Goal: Information Seeking & Learning: Learn about a topic

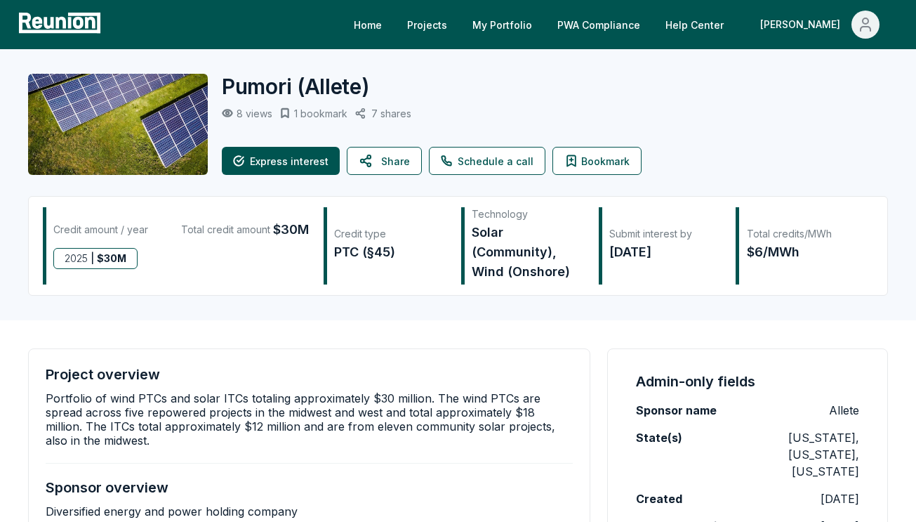
click at [37, 397] on div "Project overview Portfolio of wind PTCs and solar ITCs totaling approximately $…" at bounding box center [309, 484] width 562 height 272
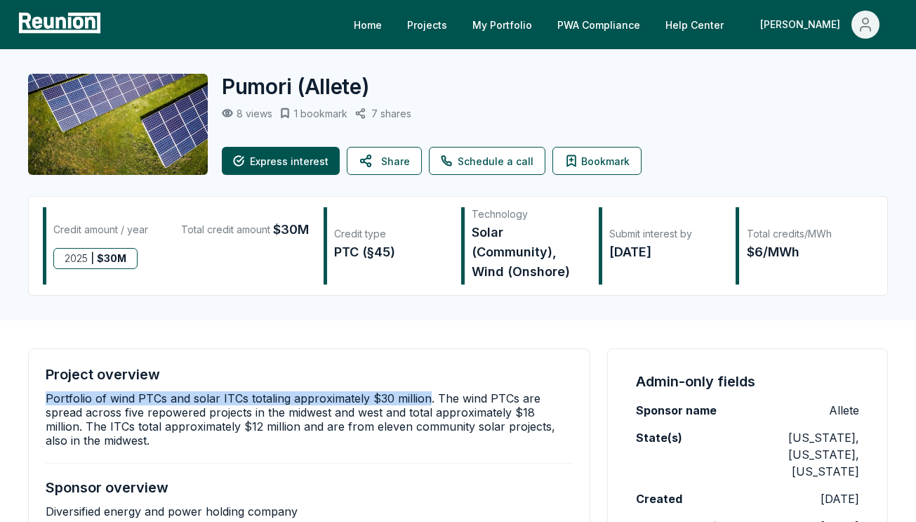
drag, startPoint x: 43, startPoint y: 395, endPoint x: 423, endPoint y: 396, distance: 379.8
click at [423, 396] on div "Project overview Portfolio of wind PTCs and solar ITCs totaling approximately $…" at bounding box center [309, 484] width 562 height 272
copy p "Portfolio of wind PTCs and solar ITCs totaling approximately $30 million"
click at [854, 21] on span "Main" at bounding box center [866, 25] width 28 height 28
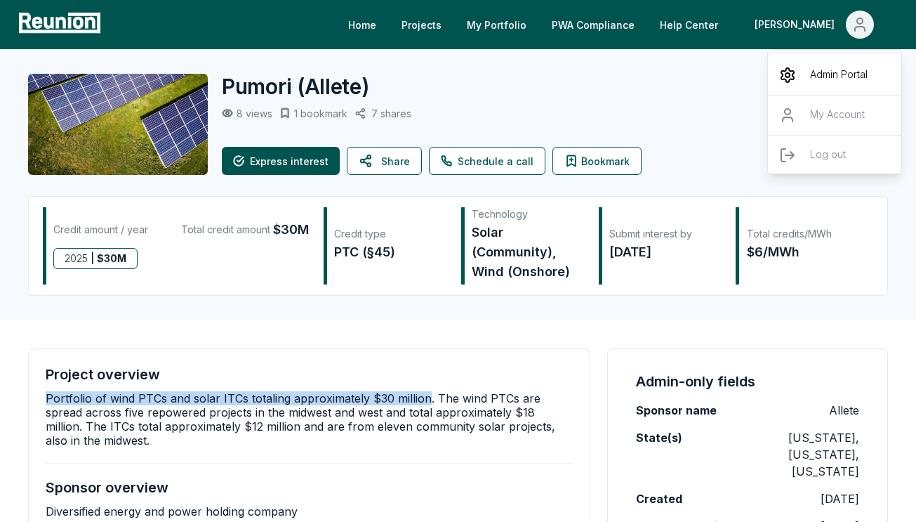
click at [843, 60] on div "Admin Portal" at bounding box center [835, 74] width 135 height 39
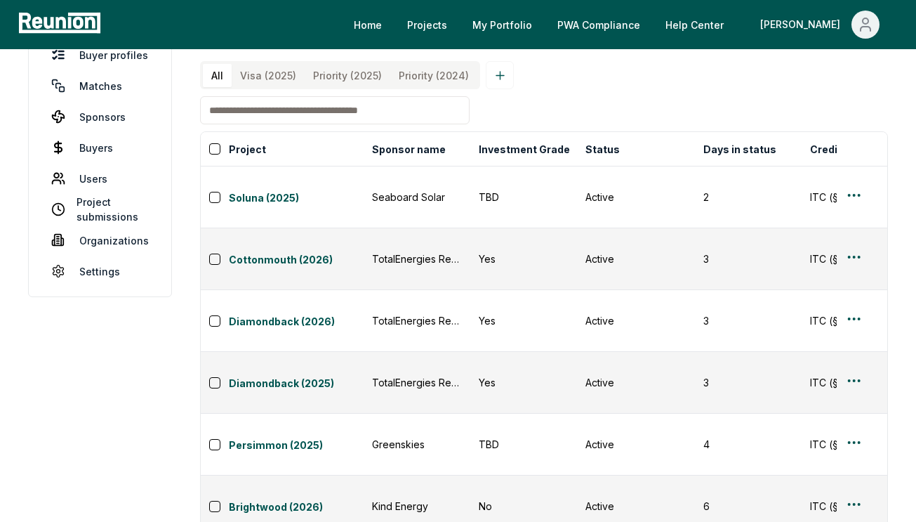
scroll to position [73, 0]
click at [255, 192] on link "Soluna (2025)" at bounding box center [296, 198] width 135 height 17
click at [296, 251] on link "Cottonmouth (2026)" at bounding box center [296, 259] width 135 height 17
click at [295, 375] on link "Diamondback (2025)" at bounding box center [296, 383] width 135 height 17
click at [264, 437] on link "Persimmon (2025)" at bounding box center [296, 445] width 135 height 17
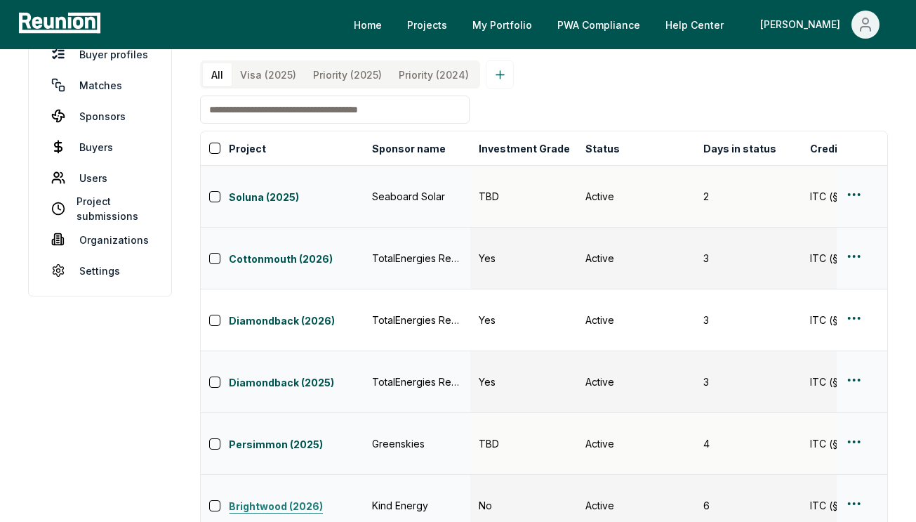
click at [282, 498] on link "Brightwood (2026)" at bounding box center [296, 506] width 135 height 17
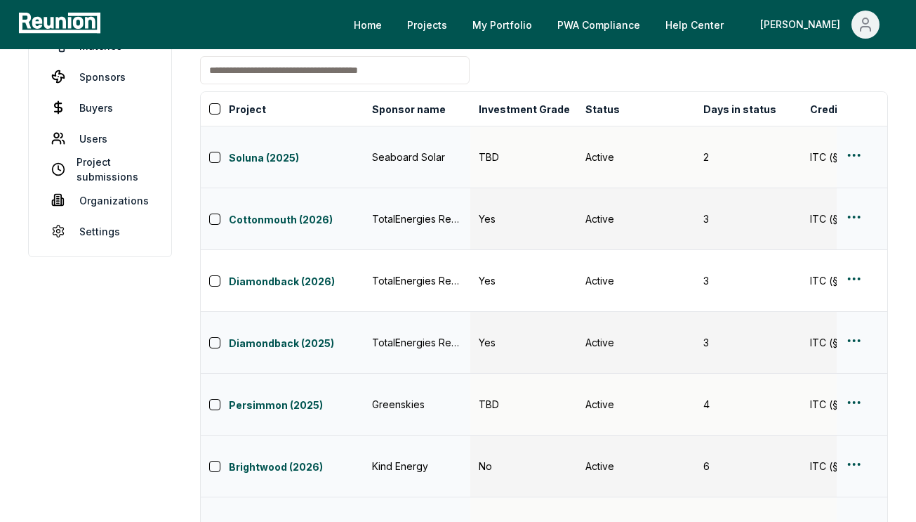
scroll to position [190, 0]
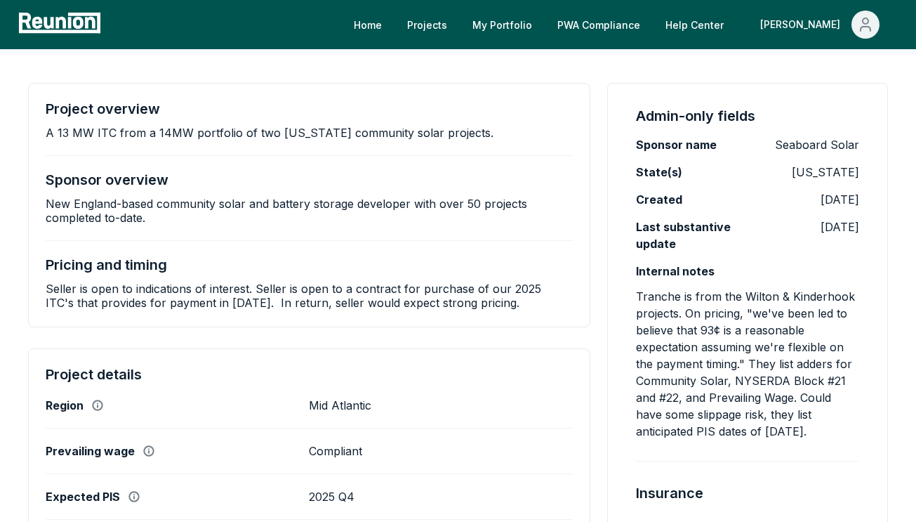
scroll to position [322, 0]
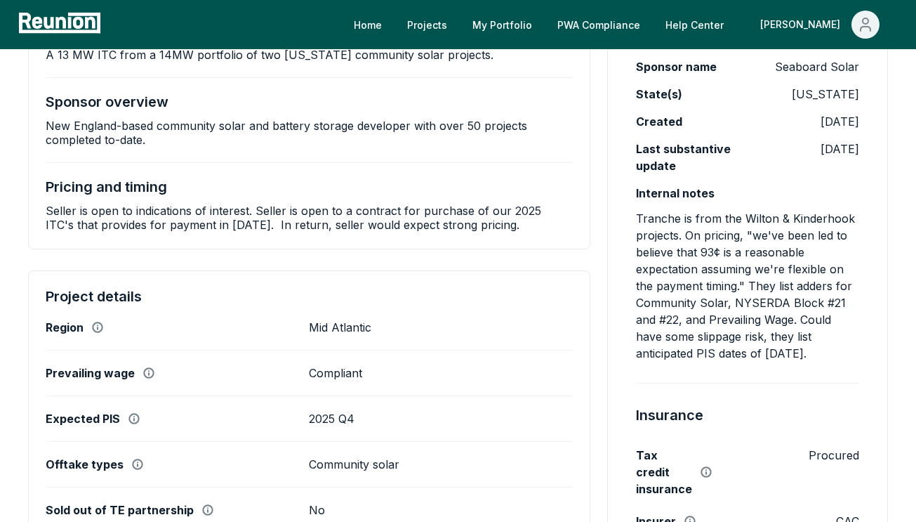
drag, startPoint x: 698, startPoint y: 335, endPoint x: 896, endPoint y: 356, distance: 199.1
click at [896, 356] on div "Project overview A 13 MW ITC from a 14MW portfolio of two New York community so…" at bounding box center [458, 480] width 916 height 1007
copy p "slippage risk, they list anticipated PIS dates of December 2025."
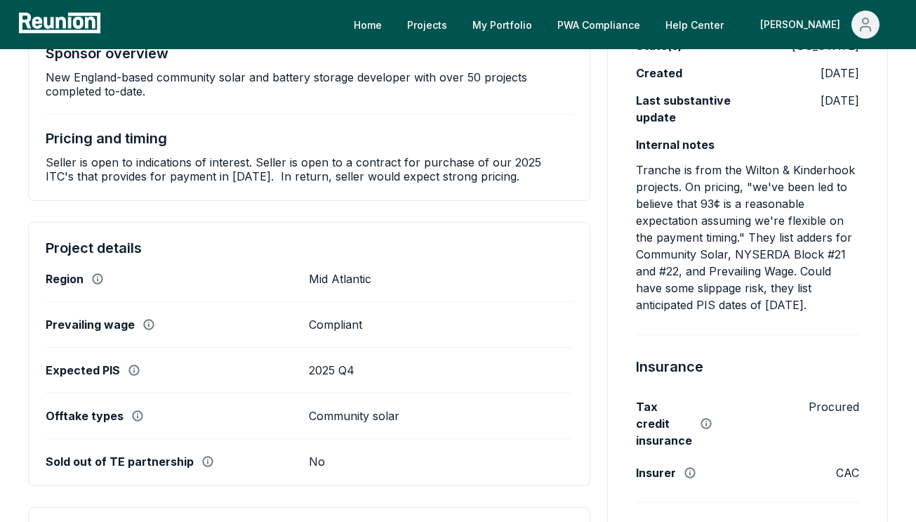
scroll to position [0, 0]
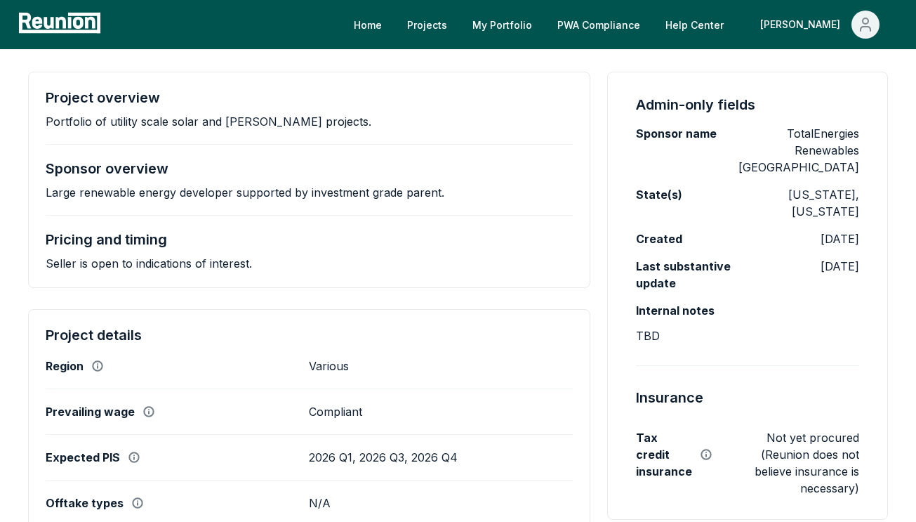
scroll to position [238, 0]
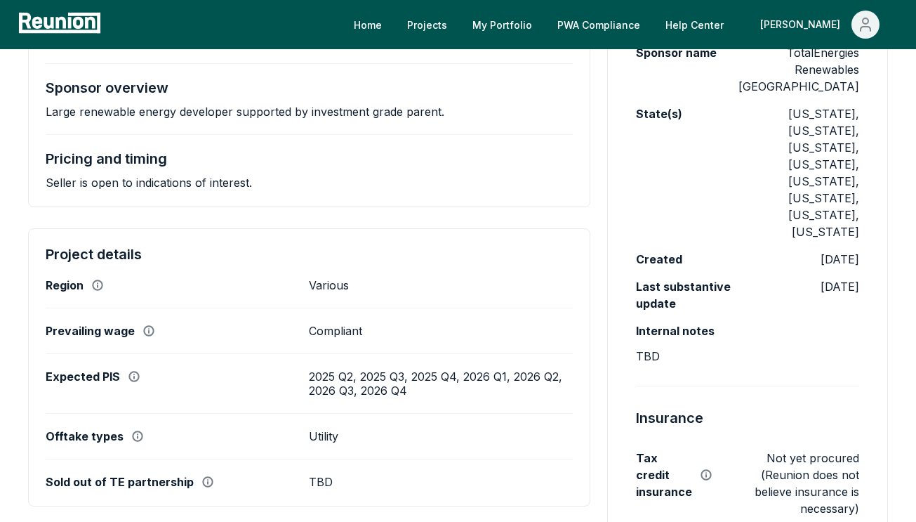
scroll to position [551, 0]
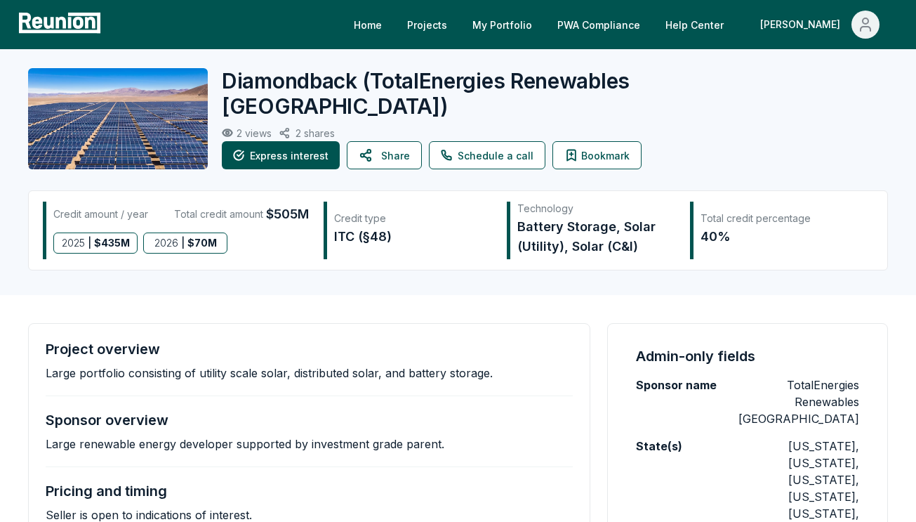
scroll to position [8, 0]
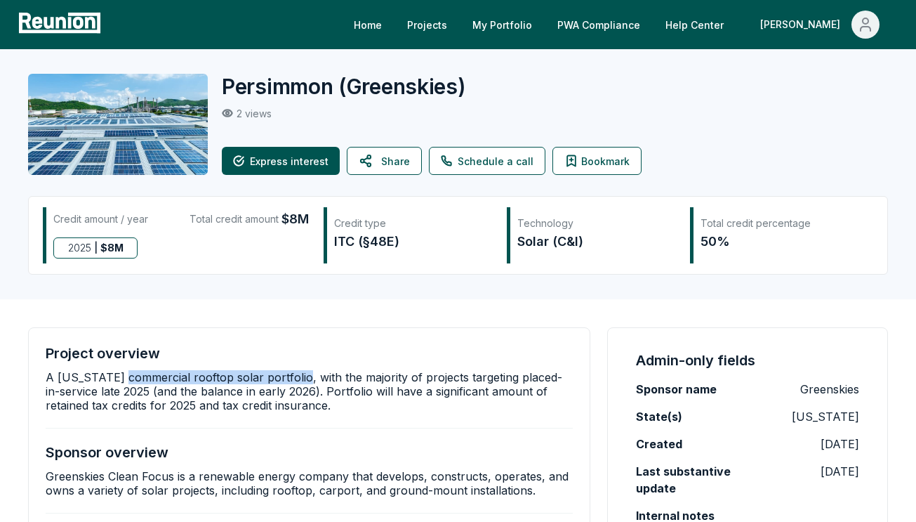
drag, startPoint x: 112, startPoint y: 381, endPoint x: 289, endPoint y: 378, distance: 177.6
click at [289, 378] on p "A California commercial rooftop solar portfolio, with the majority of projects …" at bounding box center [309, 391] width 527 height 42
copy p "commercial rooftop solar portfolio"
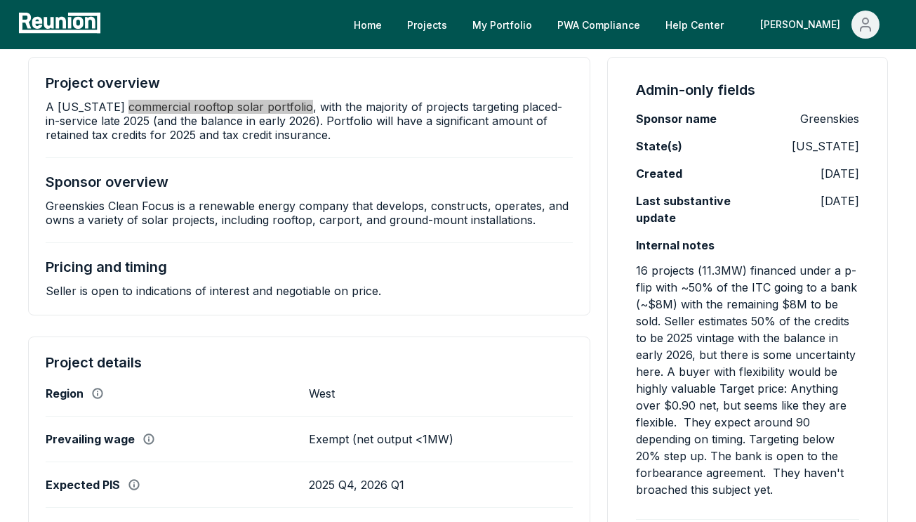
scroll to position [270, 0]
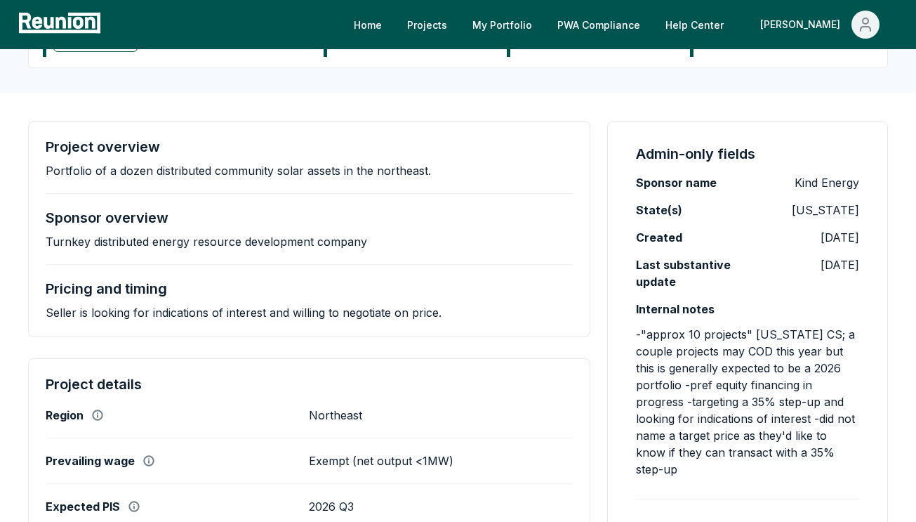
scroll to position [239, 0]
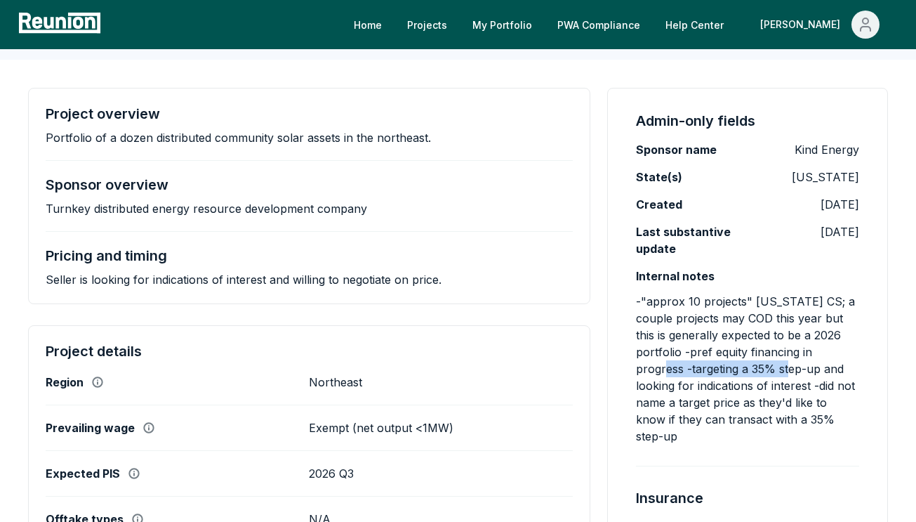
drag, startPoint x: 639, startPoint y: 369, endPoint x: 765, endPoint y: 368, distance: 125.7
click at [765, 368] on div "Admin-only fields Sponsor name Kind Energy State(s) [US_STATE] Created [DATE] L…" at bounding box center [747, 383] width 281 height 590
copy p "targeting a 35% step-up"
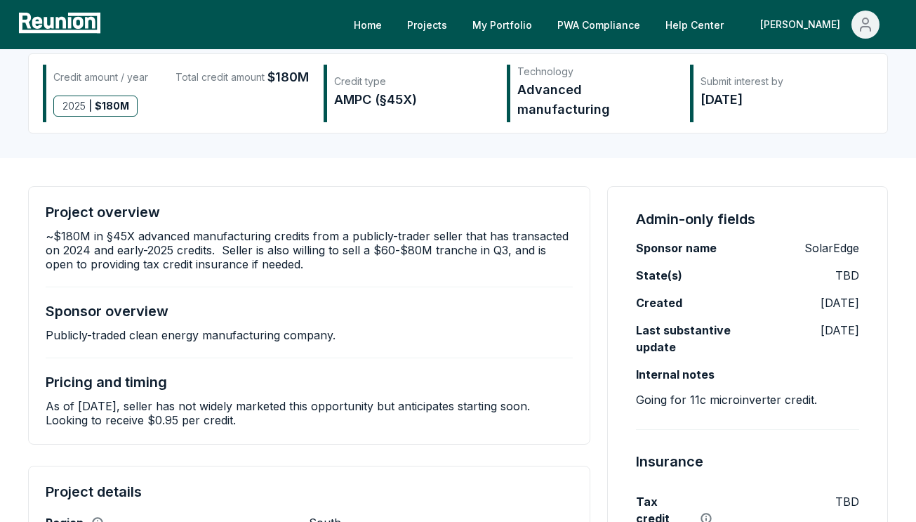
scroll to position [148, 0]
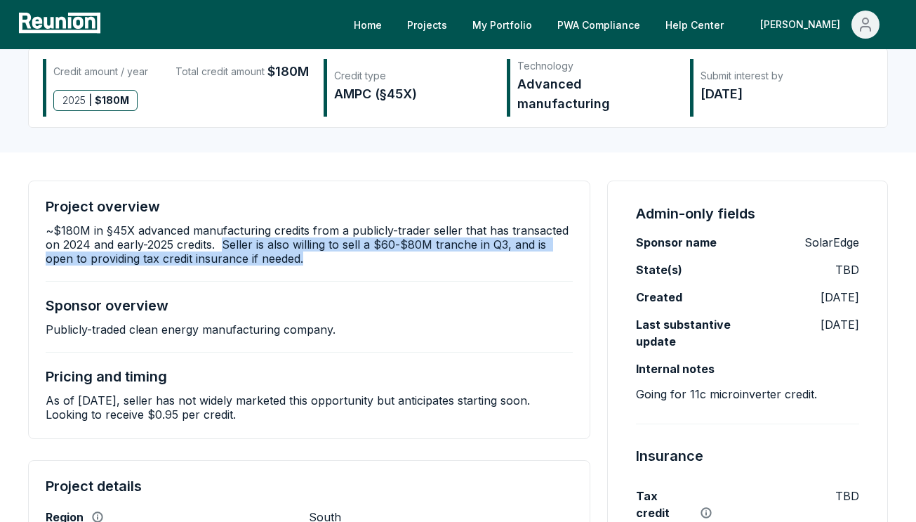
drag, startPoint x: 225, startPoint y: 242, endPoint x: 330, endPoint y: 252, distance: 105.1
click at [330, 252] on p "~$180M in §45X advanced manufacturing credits from a publicly-trader seller tha…" at bounding box center [309, 244] width 527 height 42
copy p "Seller is also willing to sell a $60-$80M tranche in Q3, and is open to providi…"
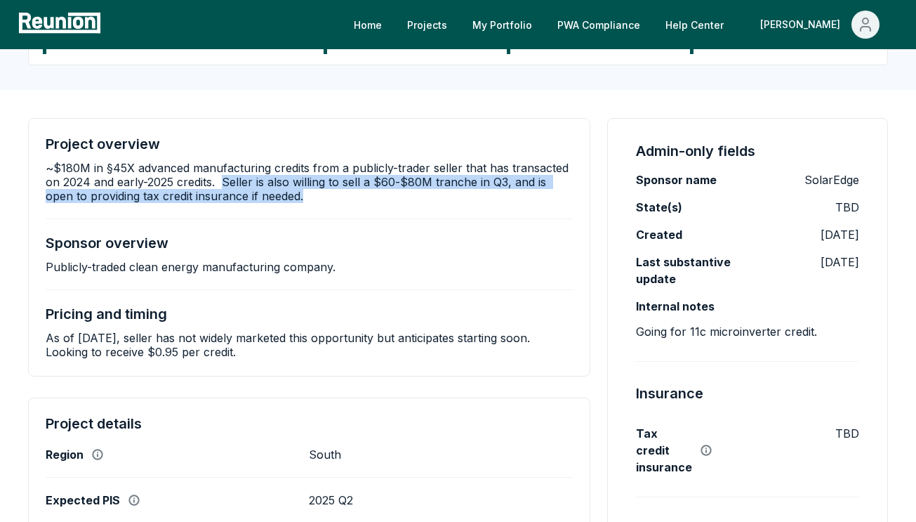
scroll to position [213, 0]
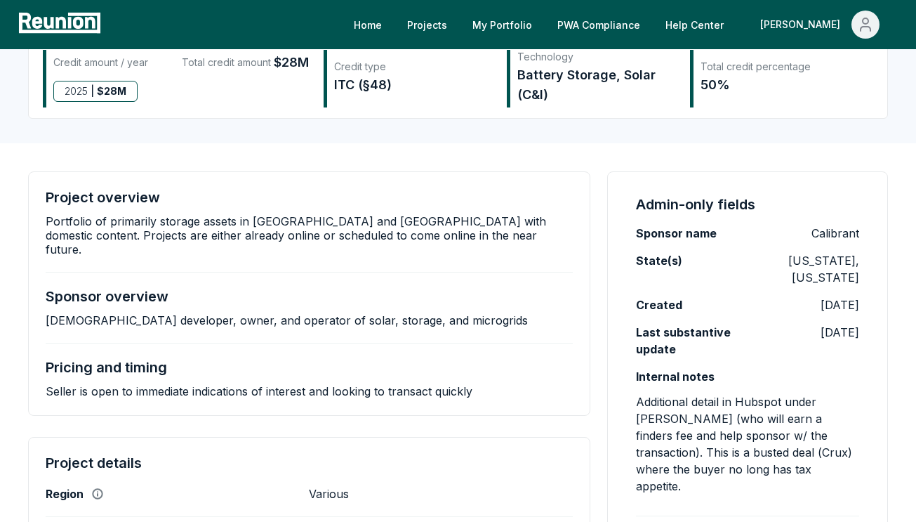
scroll to position [159, 0]
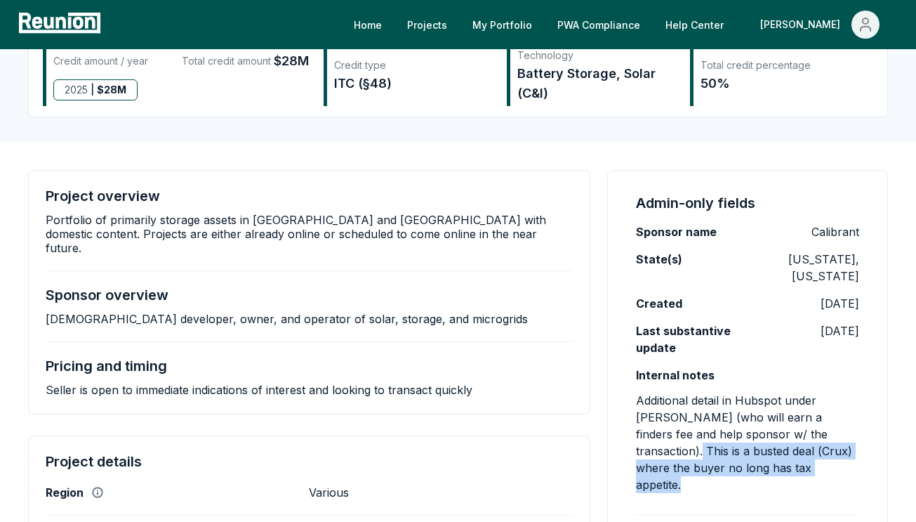
drag, startPoint x: 811, startPoint y: 412, endPoint x: 840, endPoint y: 459, distance: 55.1
click at [840, 459] on div "Admin-only fields Sponsor name Calibrant State(s) [US_STATE], [US_STATE] Create…" at bounding box center [747, 427] width 281 height 514
copy p "This is a busted deal (Crux) where the buyer no long has tax appetite."
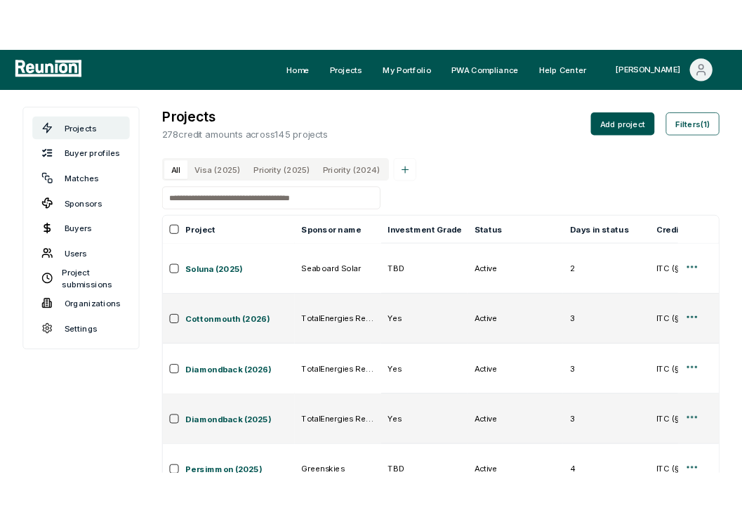
scroll to position [190, 0]
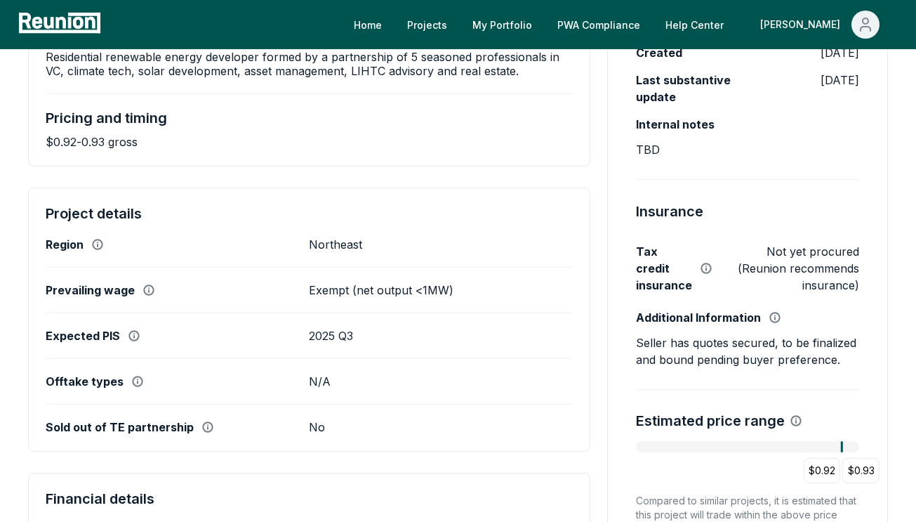
scroll to position [391, 0]
drag, startPoint x: 44, startPoint y: 143, endPoint x: 158, endPoint y: 159, distance: 115.0
click at [158, 159] on div "Project overview An array of rooftop solar units built atop multifamily assets …" at bounding box center [309, 51] width 562 height 230
copy p "$0.92-0.93 gross"
